Goal: Task Accomplishment & Management: Complete application form

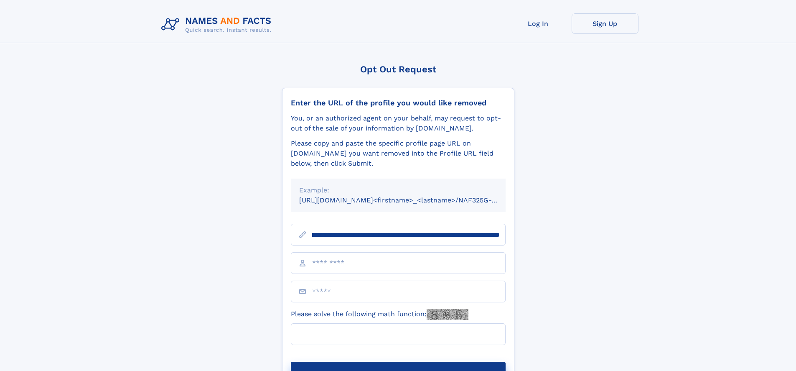
scroll to position [0, 98]
type input "**********"
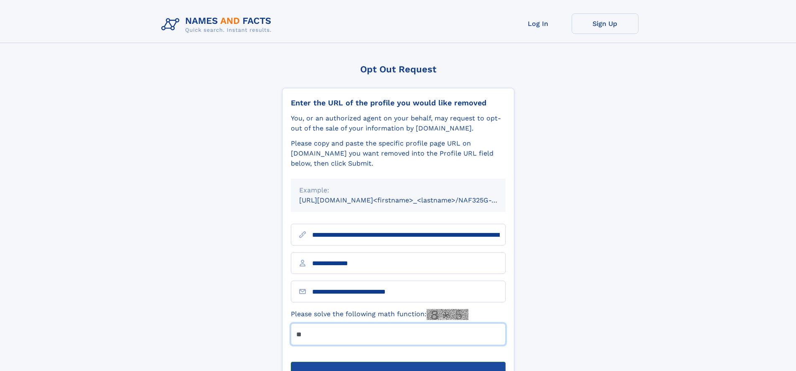
type input "**"
click at [398, 362] on button "Submit Opt Out Request" at bounding box center [398, 375] width 215 height 27
